Goal: Information Seeking & Learning: Learn about a topic

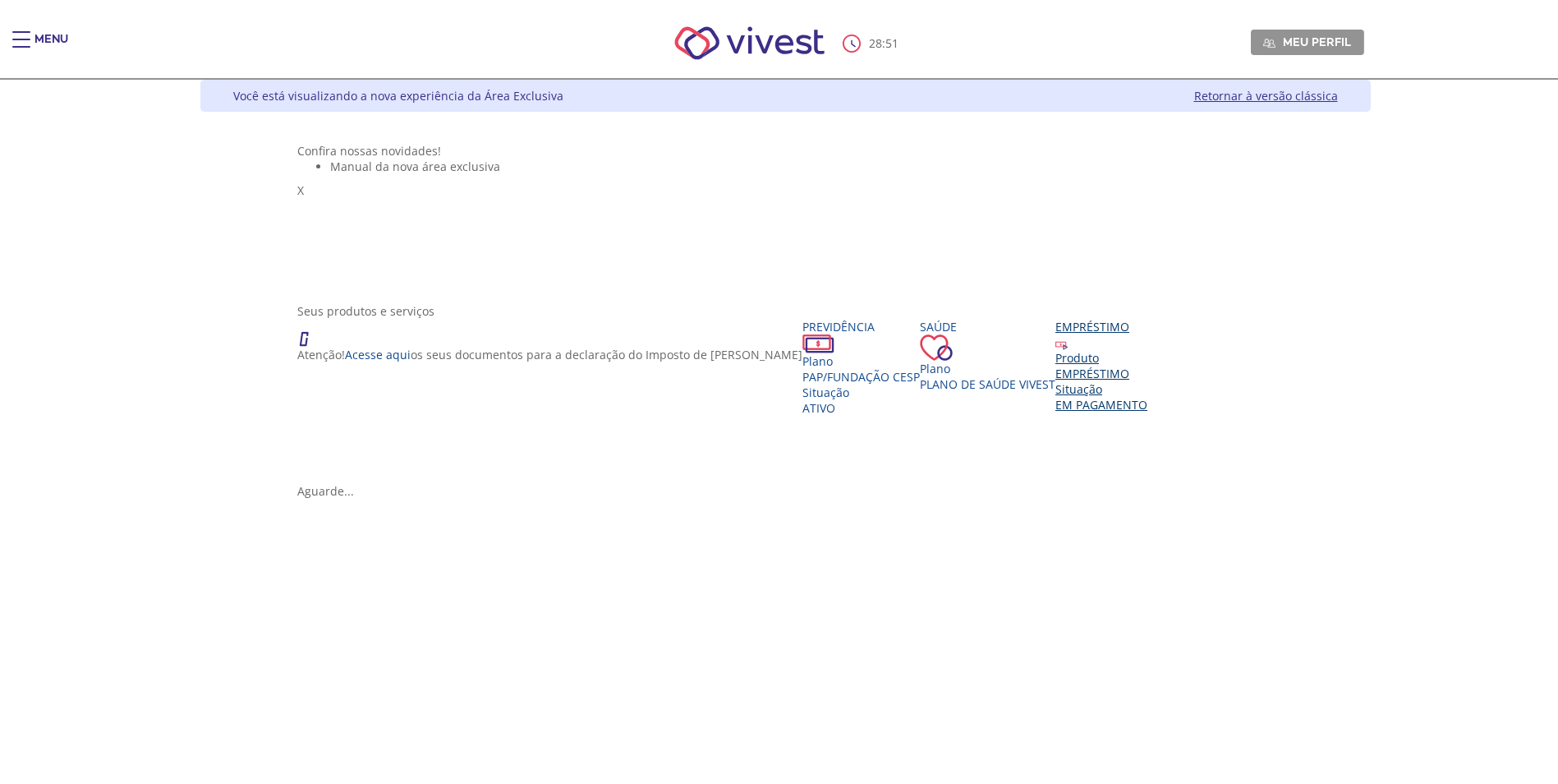
click at [1055, 381] on div "EMPRÉSTIMO" at bounding box center [1101, 373] width 92 height 16
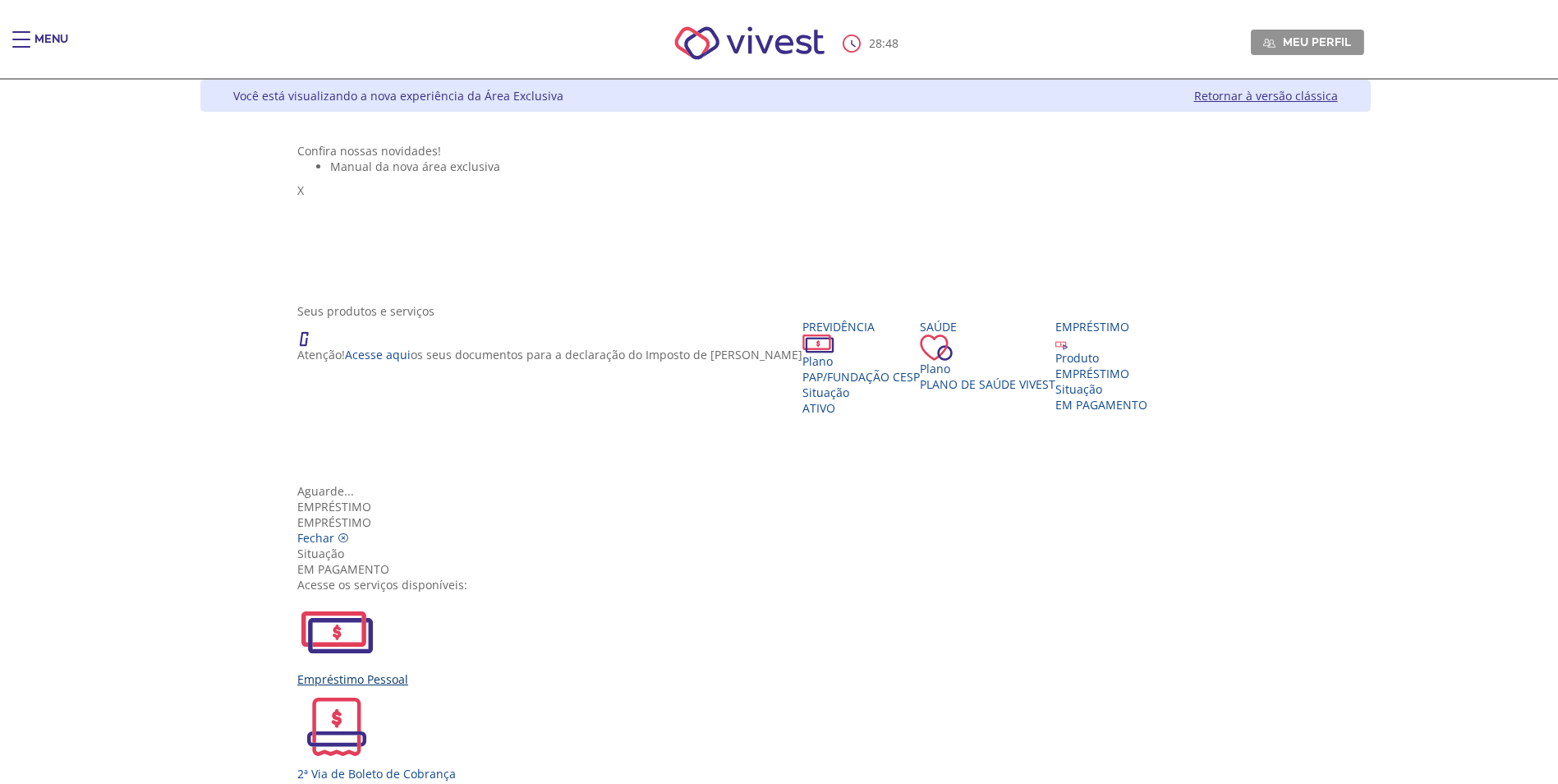
click at [549, 592] on div "Empréstimo Pessoal" at bounding box center [785, 639] width 976 height 94
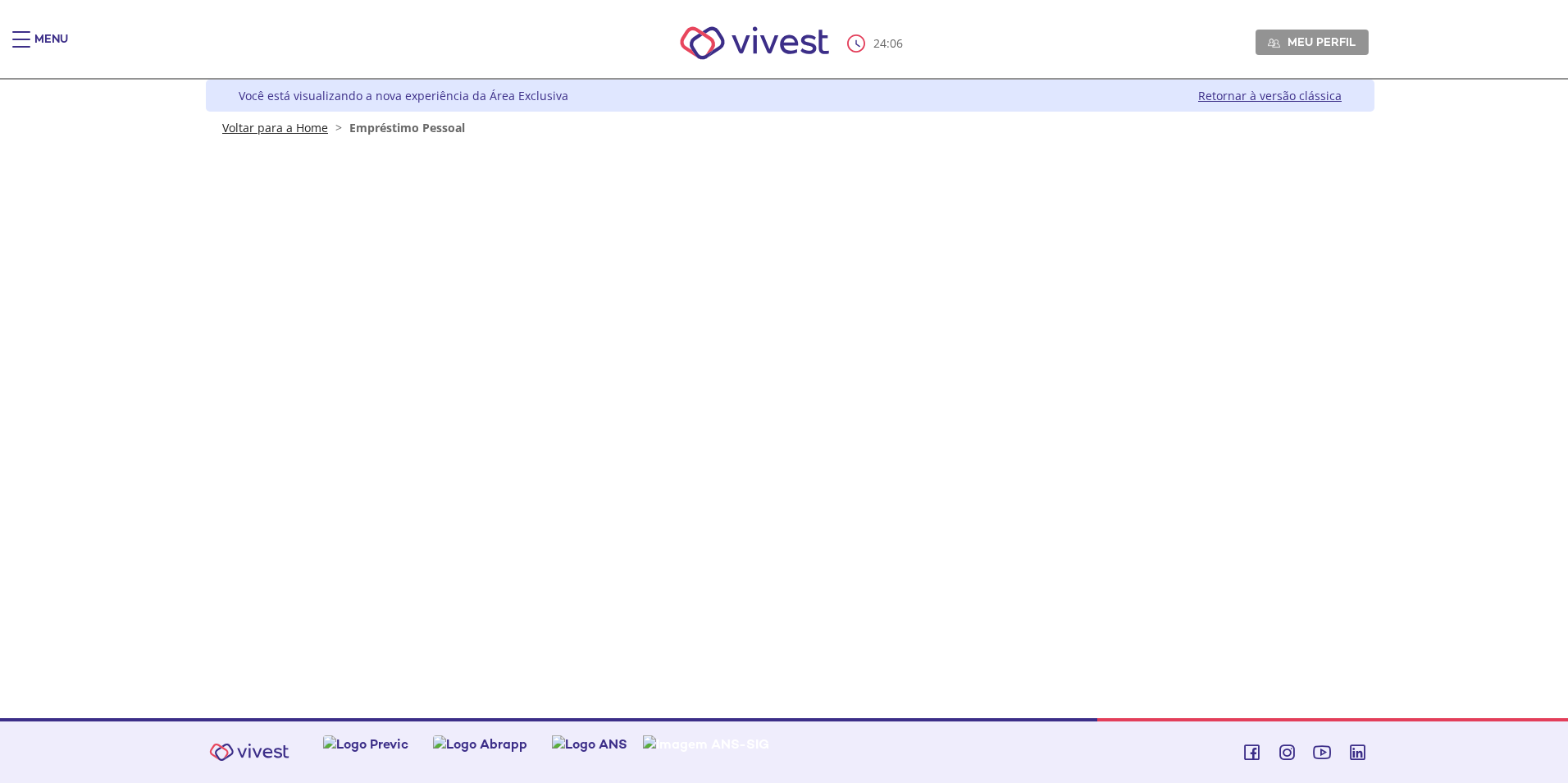
click at [270, 133] on link "Voltar para a Home" at bounding box center [275, 128] width 106 height 16
